Goal: Transaction & Acquisition: Purchase product/service

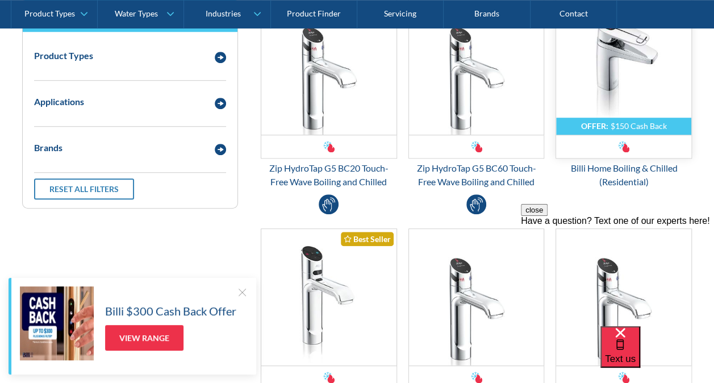
scroll to position [227, 0]
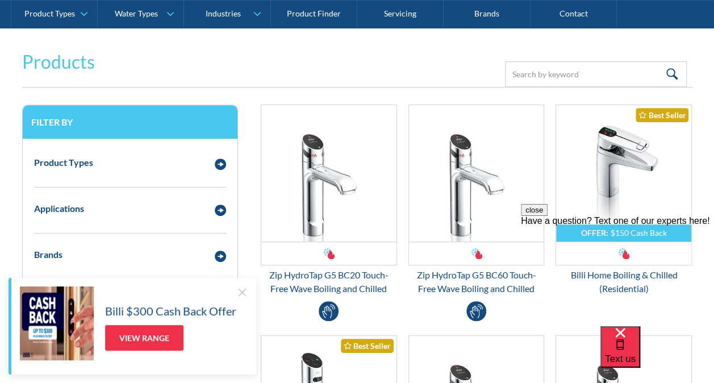
click at [635, 226] on div "close Have a question? Text one of our experts here!" at bounding box center [617, 215] width 193 height 22
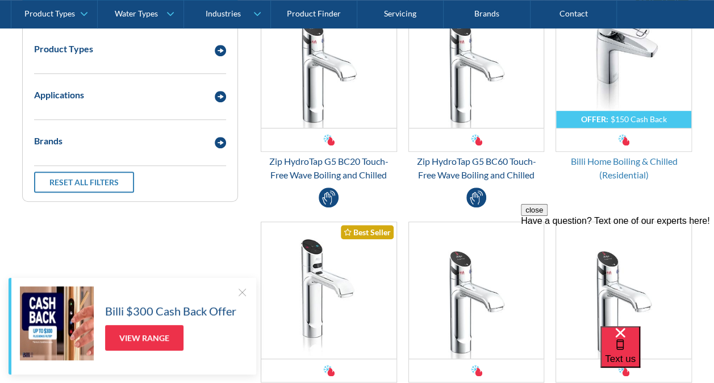
click at [637, 164] on div "Billi Home Boiling & Chilled (Residential)" at bounding box center [624, 168] width 136 height 27
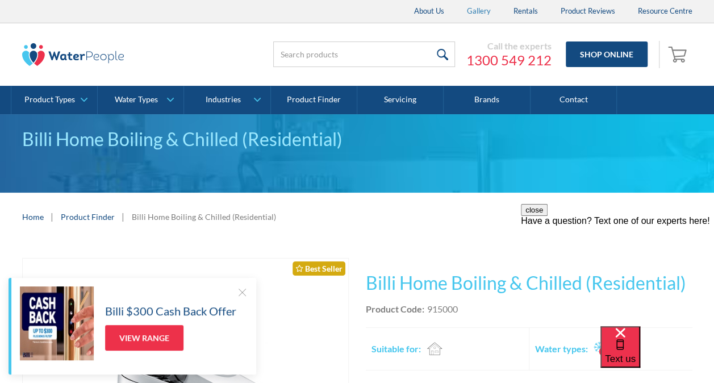
click at [477, 6] on link "Gallery" at bounding box center [479, 11] width 47 height 23
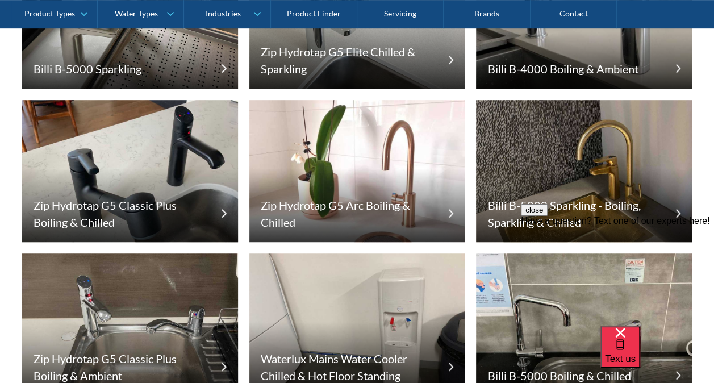
scroll to position [284, 0]
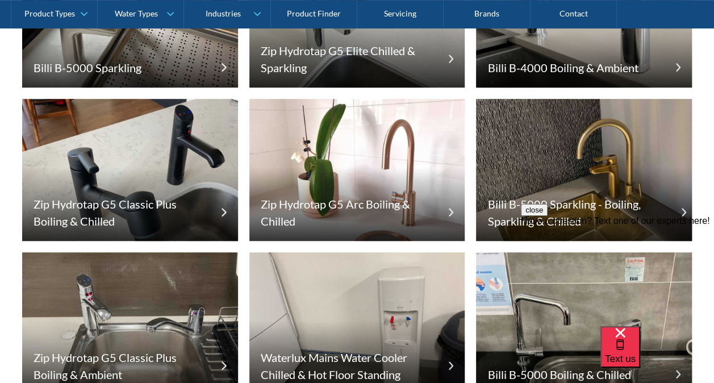
click at [597, 202] on h5 "Billi B-5000 Sparkling - Boiling, Sparkling & Chilled" at bounding box center [575, 212] width 177 height 34
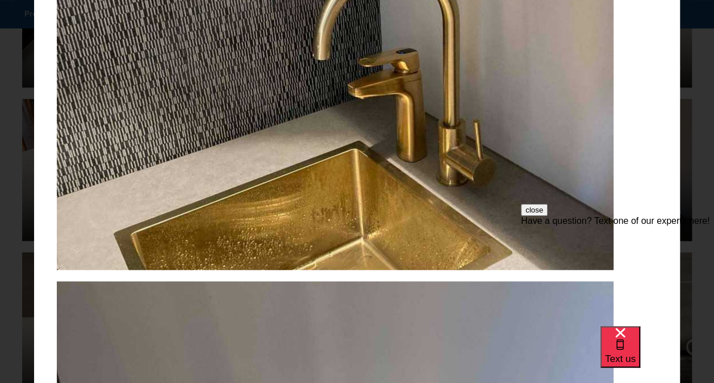
scroll to position [57, 0]
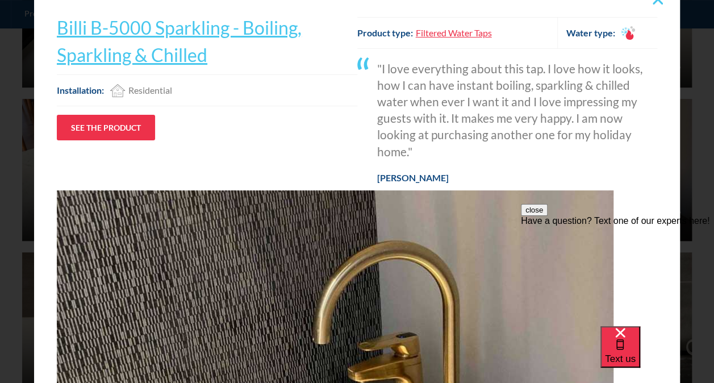
click at [155, 89] on div "Residential" at bounding box center [150, 91] width 44 height 14
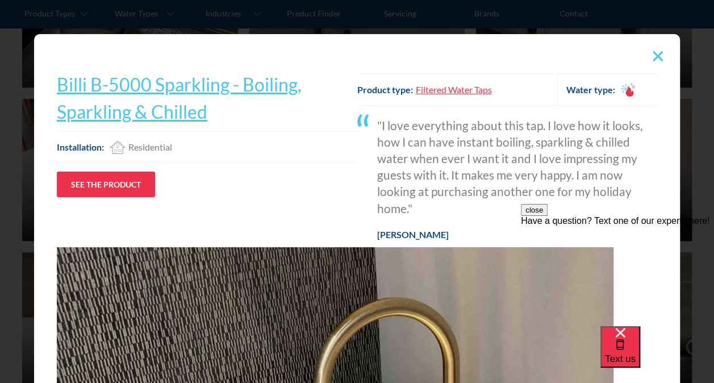
scroll to position [0, 0]
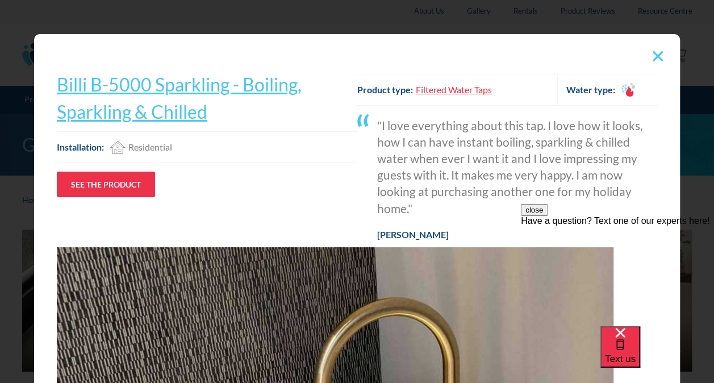
click at [653, 57] on img at bounding box center [658, 56] width 10 height 10
